Goal: Feedback & Contribution: Contribute content

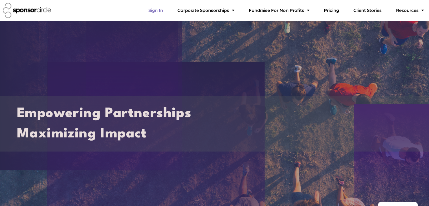
click at [168, 11] on link "Sign In" at bounding box center [156, 10] width 24 height 11
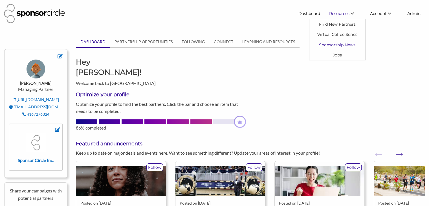
click at [343, 44] on link "Sponsorship News" at bounding box center [338, 45] width 56 height 10
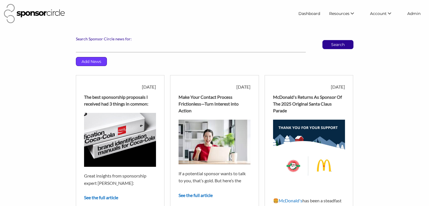
click at [98, 64] on p "Add News" at bounding box center [91, 61] width 30 height 8
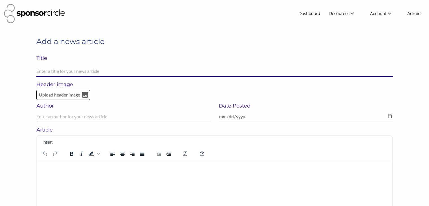
click at [110, 71] on input "text" at bounding box center [214, 71] width 356 height 11
paste input "Brand Safety is a Dealbreaker—Here’s How to Reassure Sponsors"
type input "Brand Safety is a Dealbreaker—Here’s How to Reassure Sponsors"
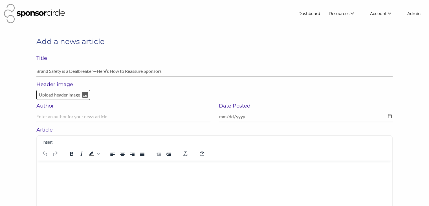
click at [103, 172] on html at bounding box center [214, 167] width 355 height 15
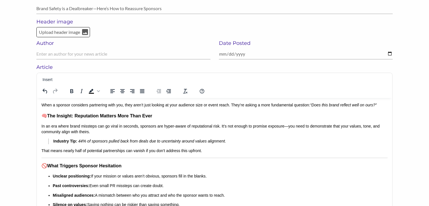
drag, startPoint x: 155, startPoint y: 48, endPoint x: 147, endPoint y: 45, distance: 8.2
click at [147, 45] on div "Author" at bounding box center [123, 52] width 182 height 24
click at [54, 34] on p "Upload header image" at bounding box center [59, 32] width 42 height 7
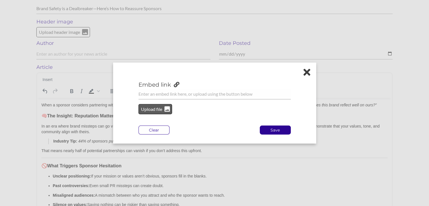
click at [159, 110] on p "Upload file" at bounding box center [152, 109] width 23 height 7
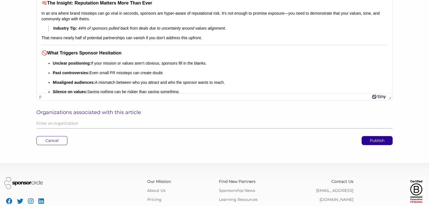
scroll to position [183, 0]
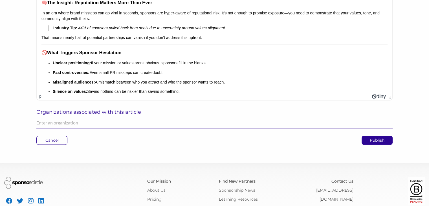
click at [163, 125] on input "text" at bounding box center [214, 122] width 356 height 11
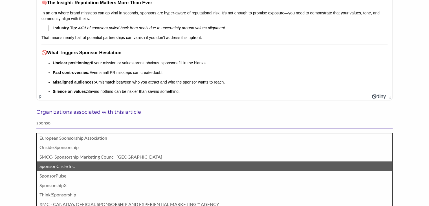
type input "sponso"
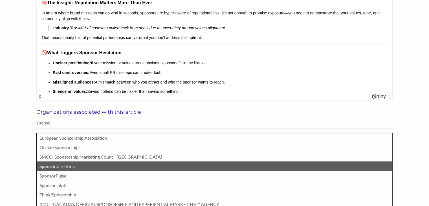
click at [126, 167] on p "Sponsor Circle Inc." at bounding box center [215, 166] width 350 height 7
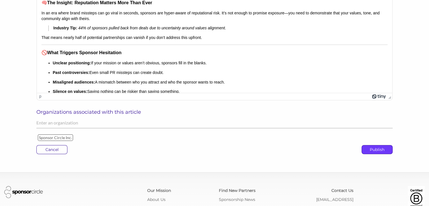
click at [370, 149] on p "Publish" at bounding box center [377, 149] width 30 height 8
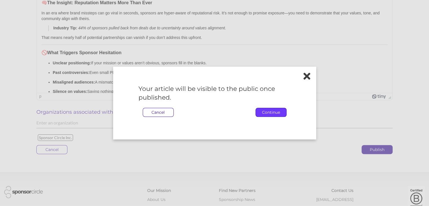
click at [263, 111] on p "Continue" at bounding box center [271, 112] width 30 height 8
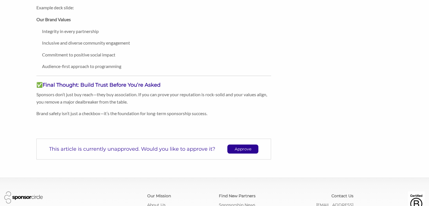
scroll to position [367, 0]
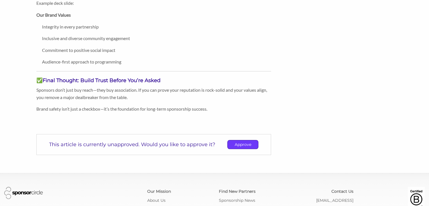
click at [245, 145] on p "Approve" at bounding box center [243, 144] width 30 height 8
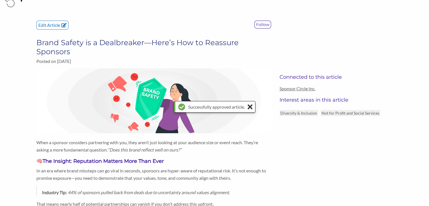
scroll to position [16, 0]
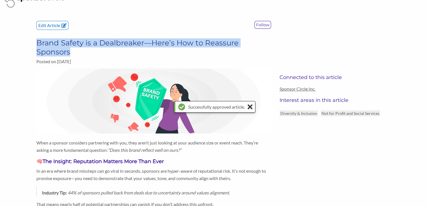
drag, startPoint x: 72, startPoint y: 52, endPoint x: 38, endPoint y: 42, distance: 35.6
click at [38, 42] on h3 "Brand Safety is a Dealbreaker—Here’s How to Reassure Sponsors" at bounding box center [153, 47] width 235 height 18
copy h3 "Brand Safety is a Dealbreaker—Here’s How to Reassure Sponsors"
